Goal: Information Seeking & Learning: Learn about a topic

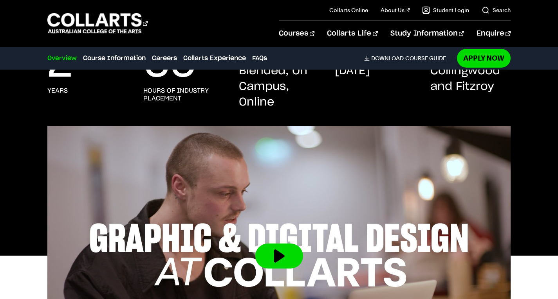
scroll to position [187, 0]
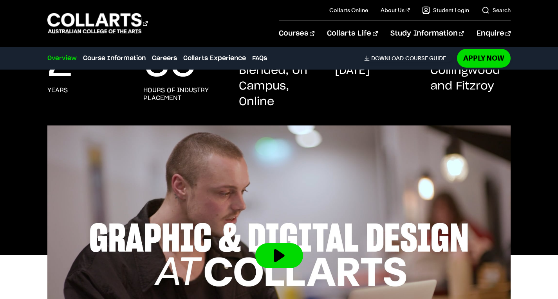
click at [101, 94] on div "2 years" at bounding box center [87, 79] width 80 height 61
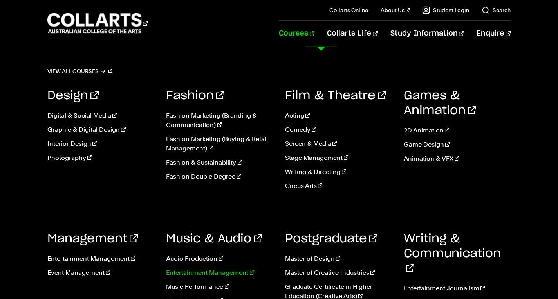
scroll to position [591, 0]
click at [314, 35] on link "Courses" at bounding box center [297, 34] width 36 height 26
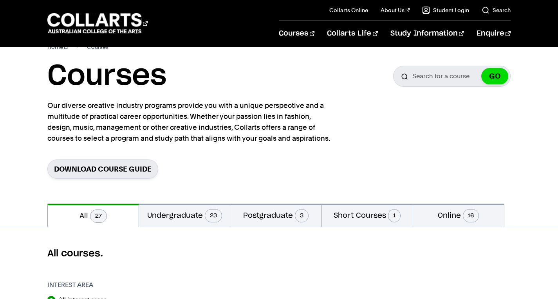
scroll to position [18, 0]
drag, startPoint x: 548, startPoint y: 94, endPoint x: 341, endPoint y: 160, distance: 217.3
click at [341, 160] on div "Download Course Guide" at bounding box center [278, 169] width 463 height 19
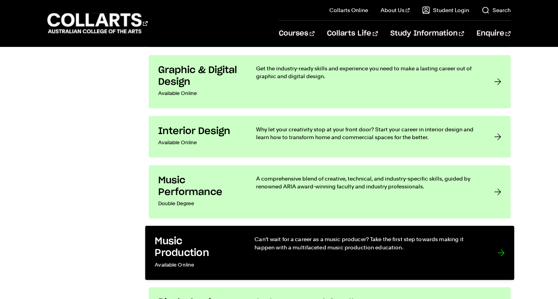
scroll to position [1392, 0]
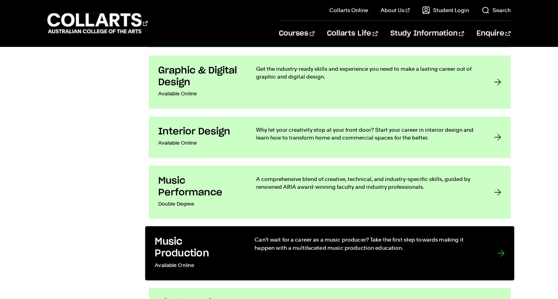
click at [444, 238] on p "Can’t wait for a career as a music producer? Take the first step towards making…" at bounding box center [367, 244] width 227 height 16
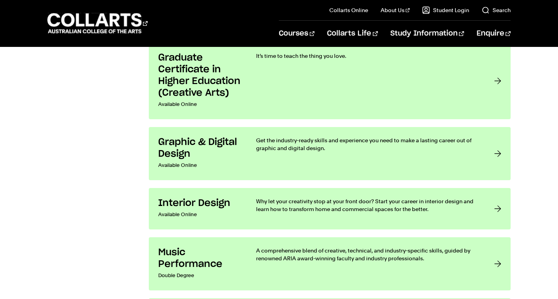
scroll to position [1320, 0]
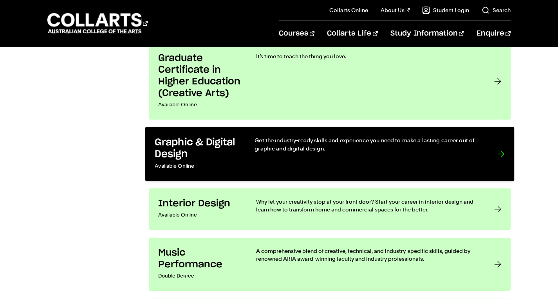
click at [243, 149] on link "Graphic & Digital Design Available Online Get the industry-ready skills and exp…" at bounding box center [329, 154] width 369 height 54
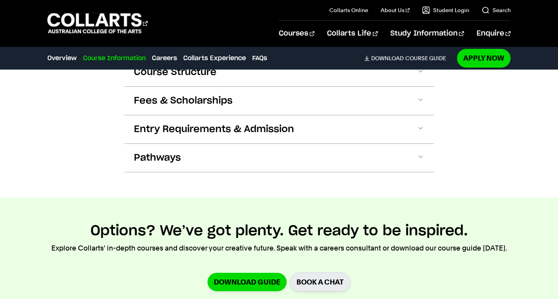
scroll to position [1085, 0]
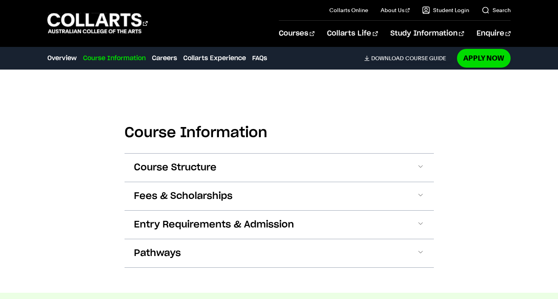
scroll to position [841, 0]
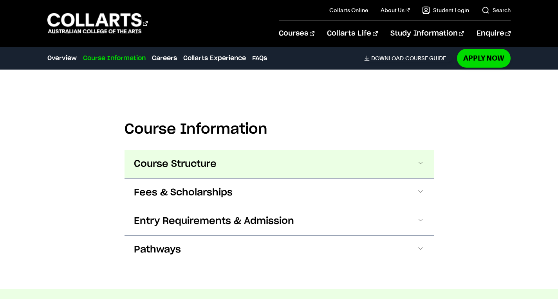
click at [228, 174] on button "Course Structure" at bounding box center [278, 164] width 309 height 28
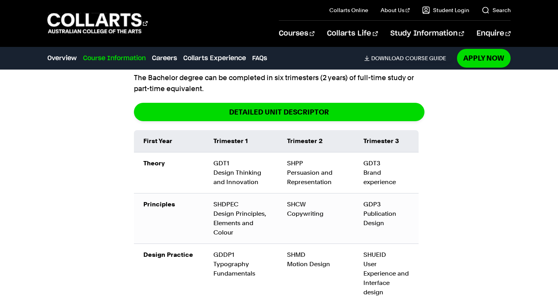
scroll to position [979, 0]
